Goal: Information Seeking & Learning: Understand process/instructions

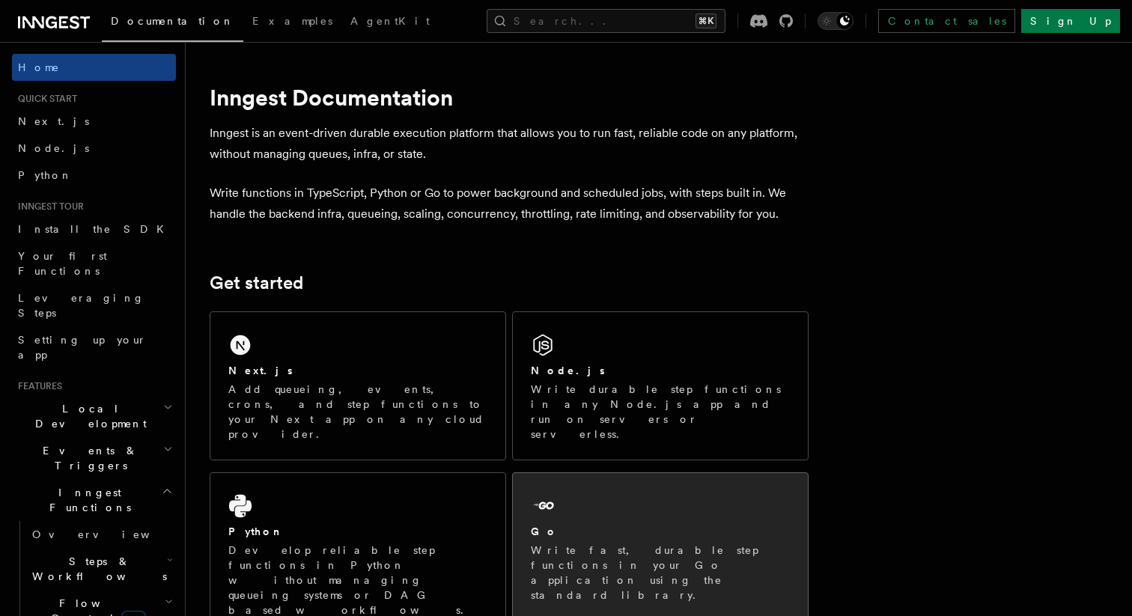
click at [585, 524] on div "Go" at bounding box center [660, 532] width 259 height 16
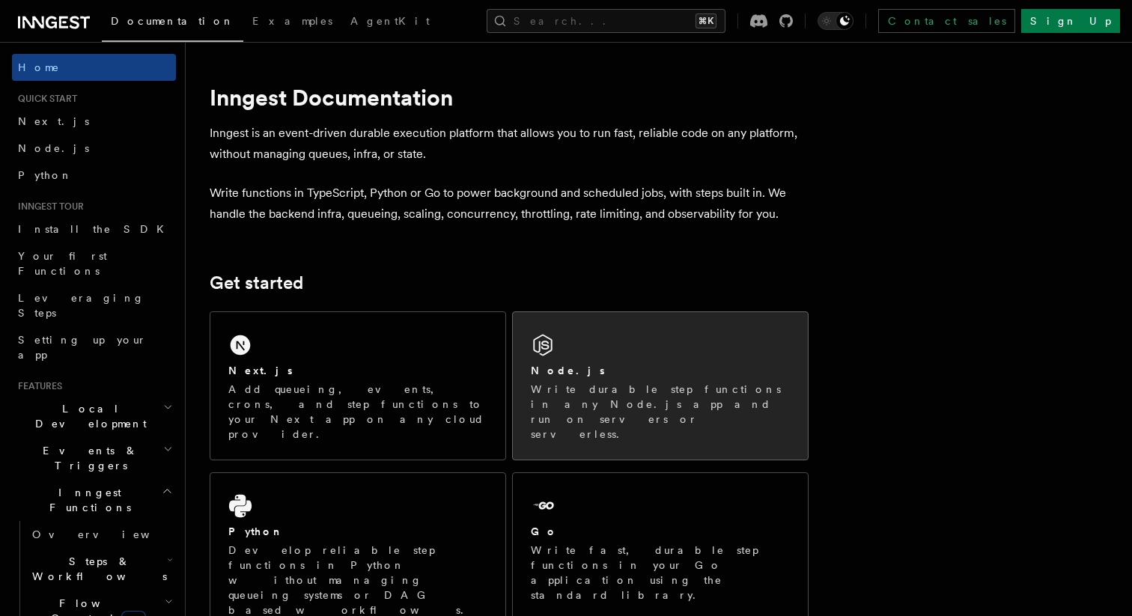
click at [564, 397] on p "Write durable step functions in any Node.js app and run on servers or serverles…" at bounding box center [660, 412] width 259 height 60
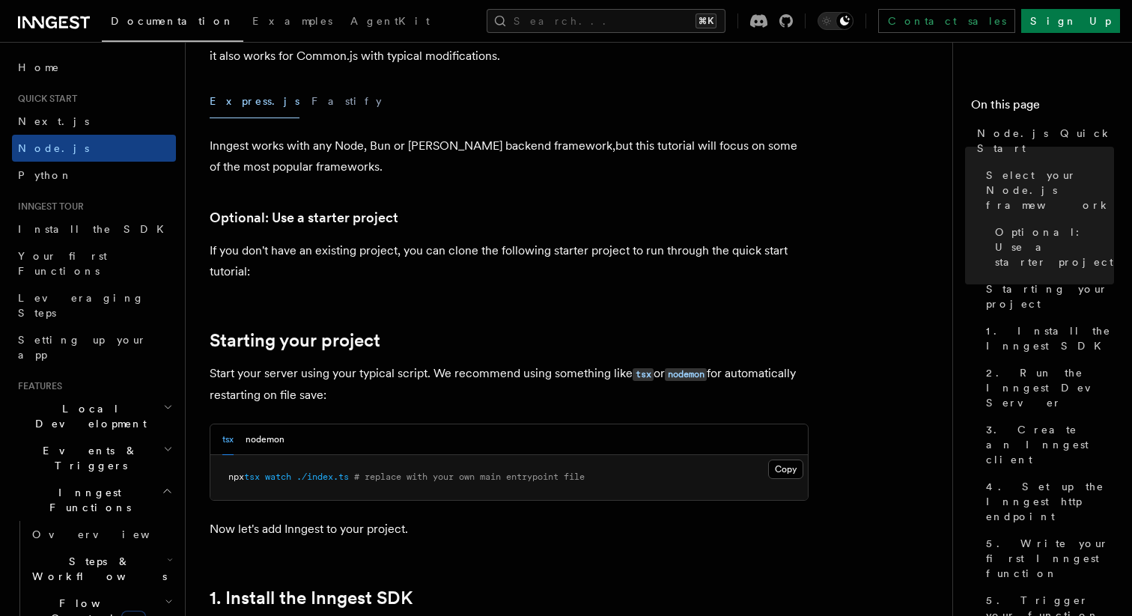
scroll to position [418, 0]
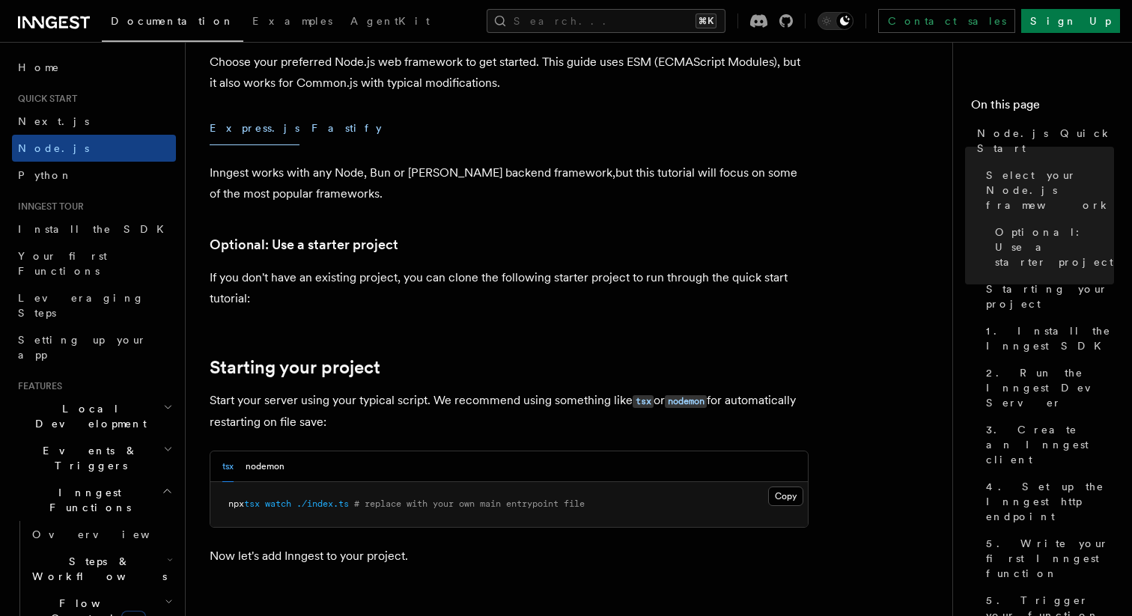
click at [311, 135] on button "Fastify" at bounding box center [346, 129] width 70 height 34
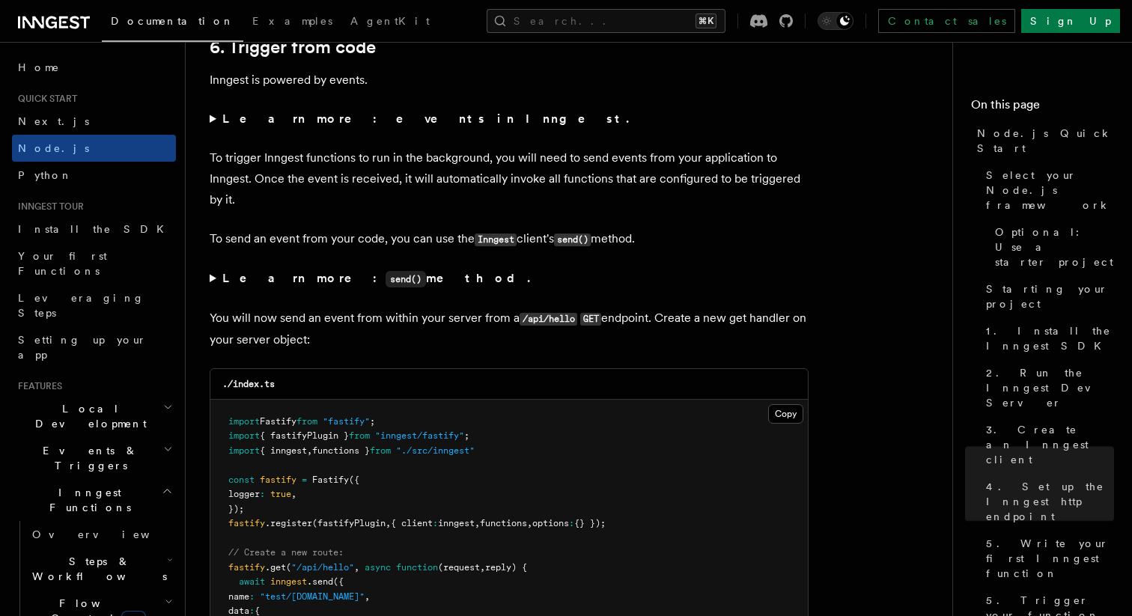
scroll to position [7770, 0]
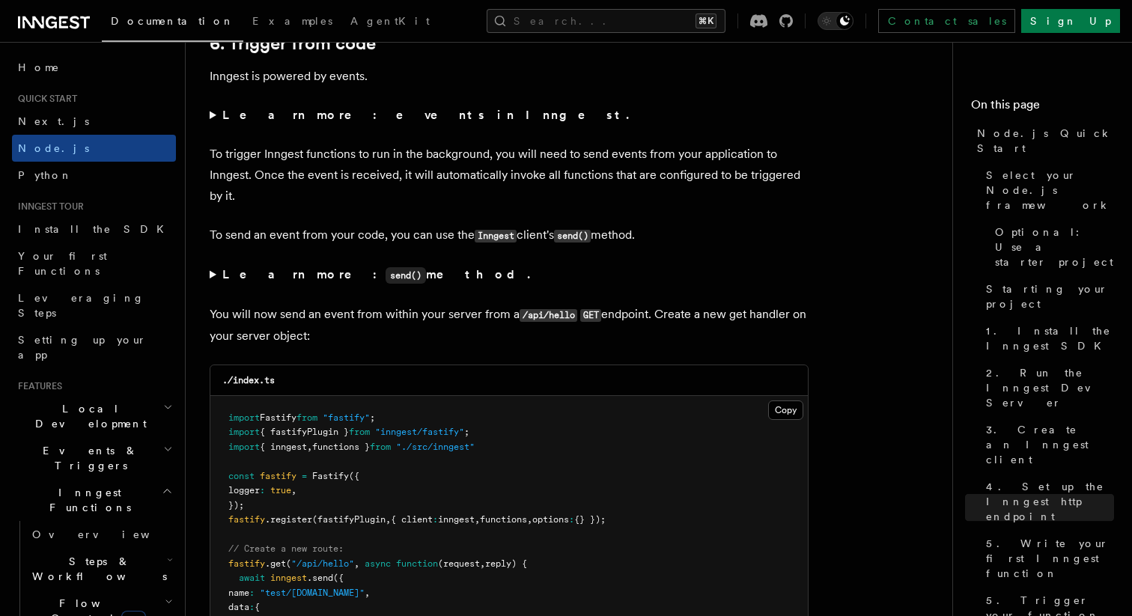
click at [211, 126] on summary "Learn more: events in Inngest." at bounding box center [509, 115] width 599 height 21
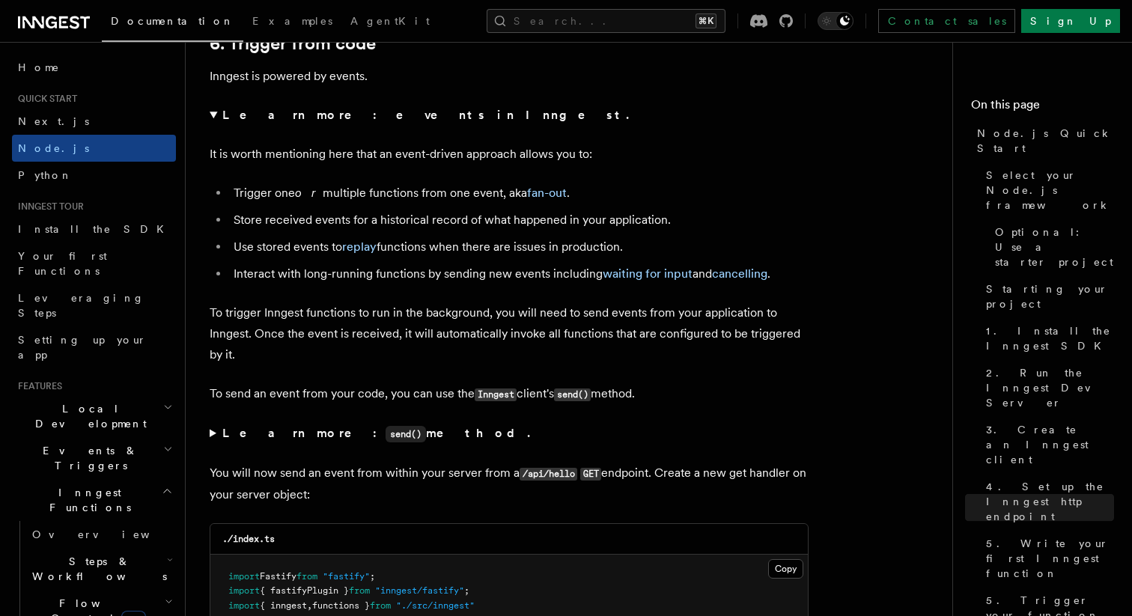
click at [213, 126] on summary "Learn more: events in Inngest." at bounding box center [509, 115] width 599 height 21
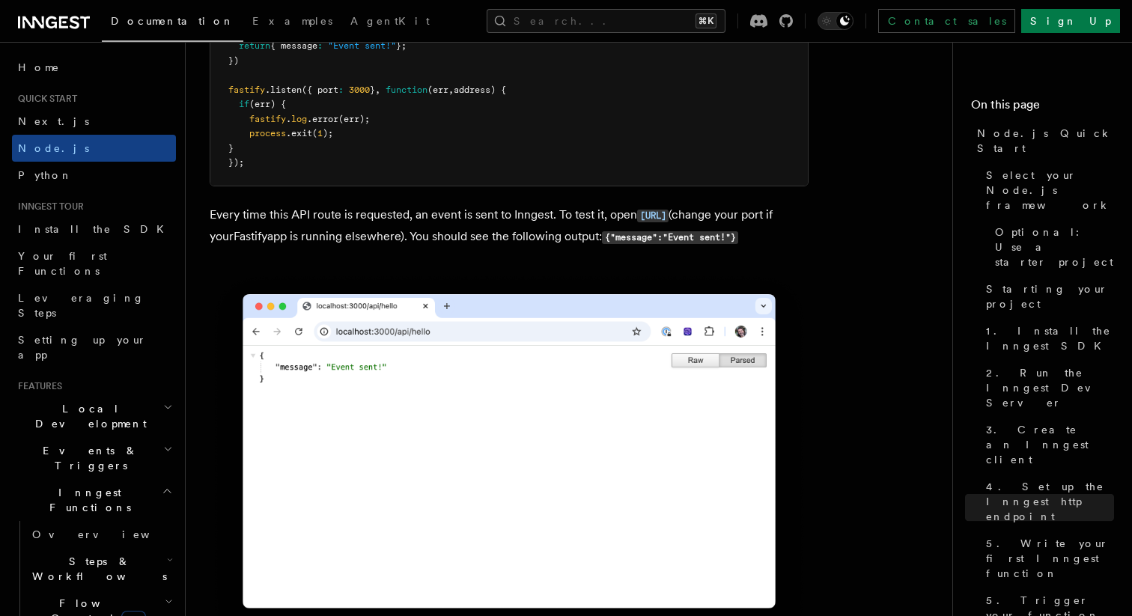
scroll to position [8432, 0]
